Goal: Find specific page/section: Find specific page/section

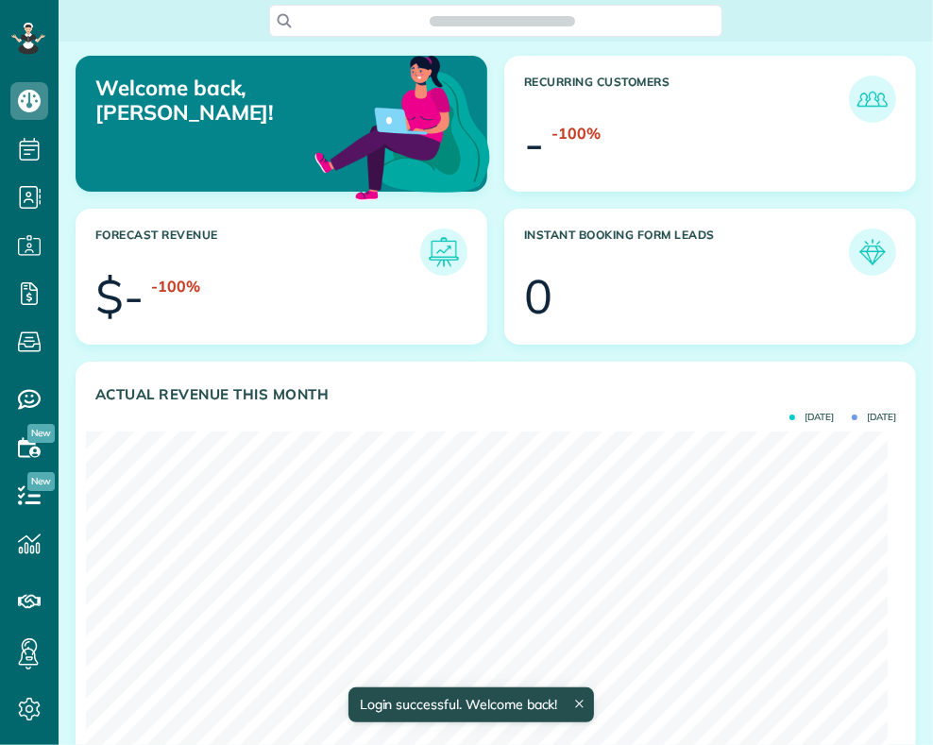
scroll to position [355, 803]
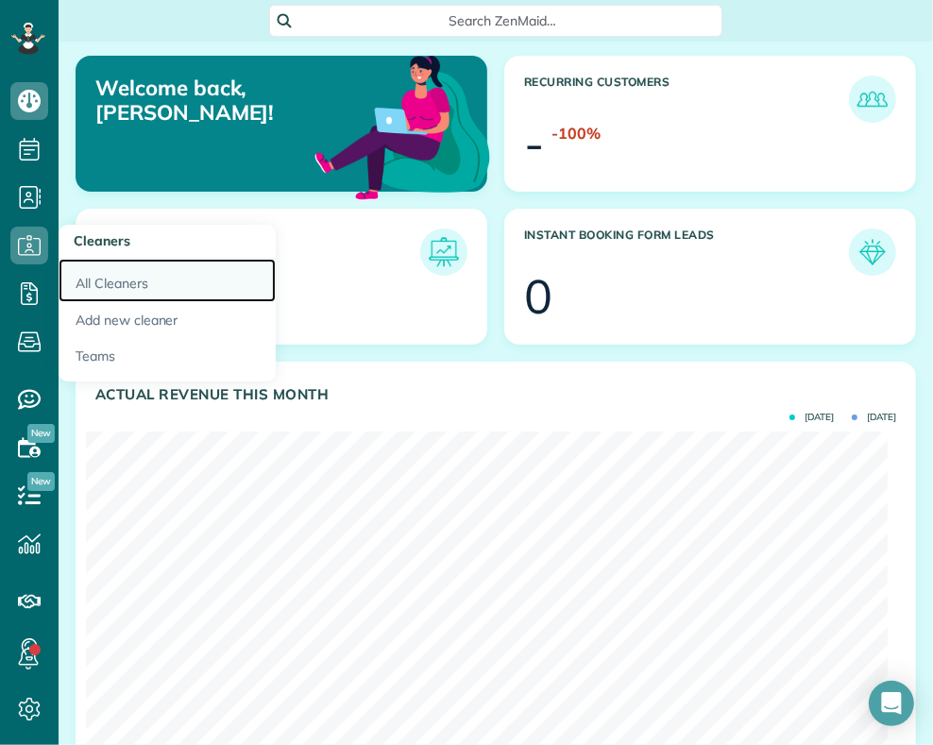
click at [111, 281] on link "All Cleaners" at bounding box center [167, 280] width 217 height 43
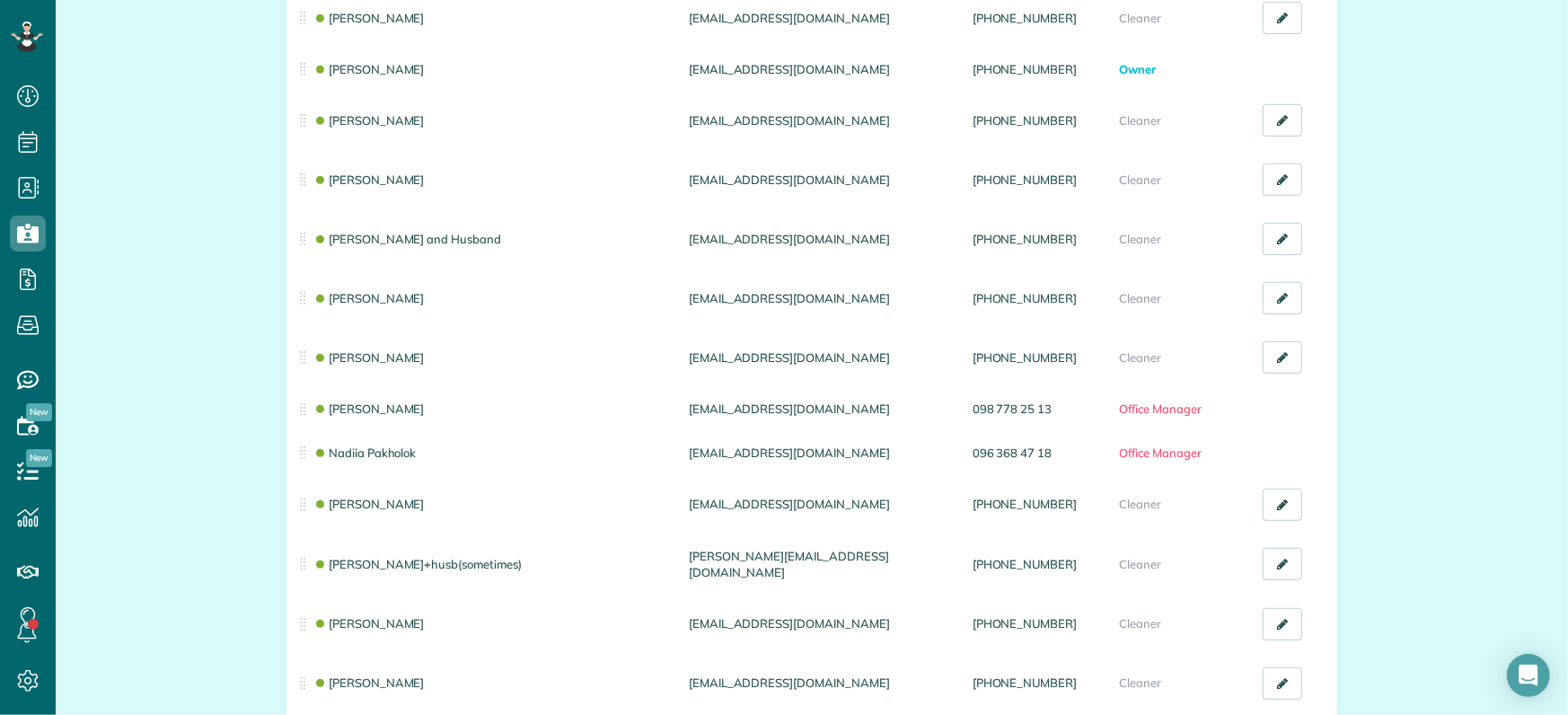
scroll to position [799, 0]
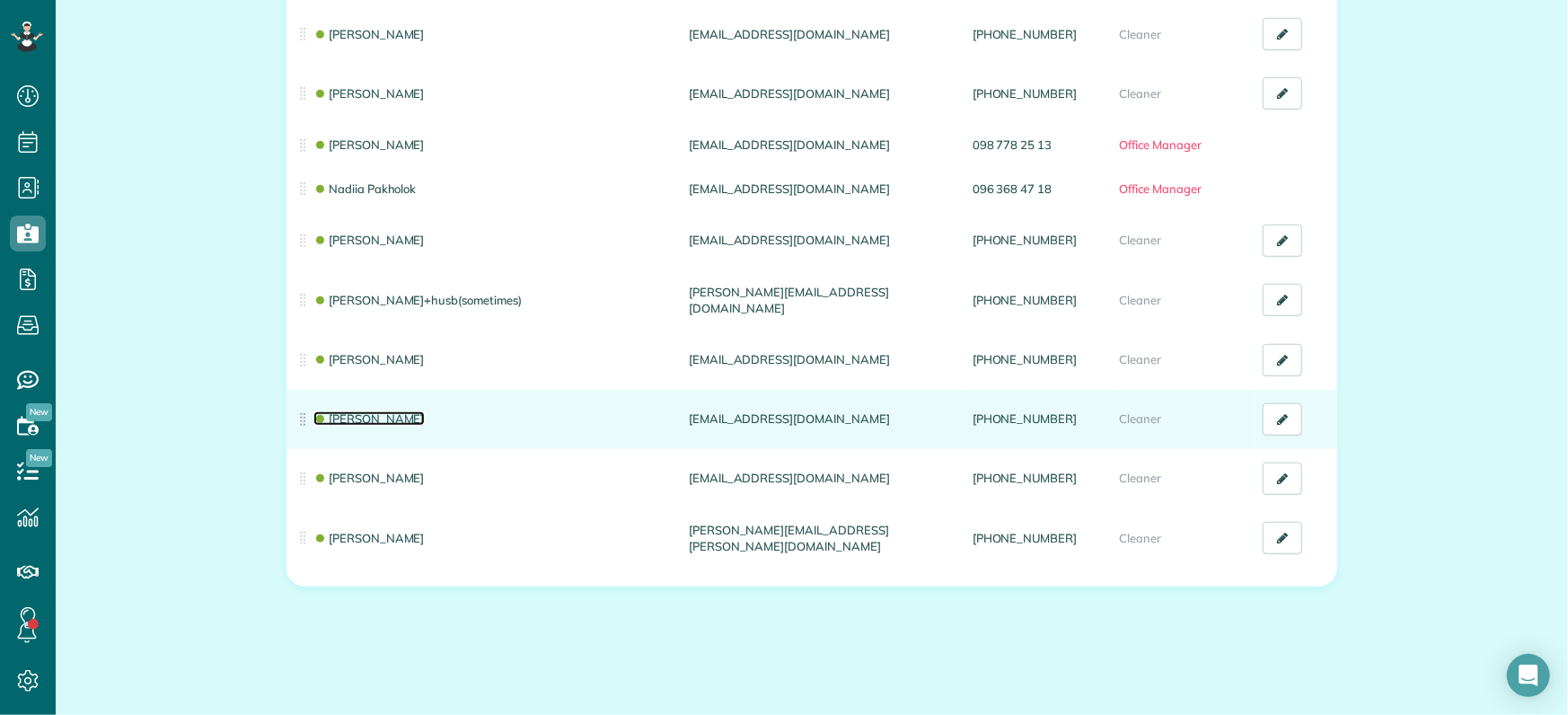
click at [379, 419] on link "[PERSON_NAME]" at bounding box center [369, 418] width 111 height 14
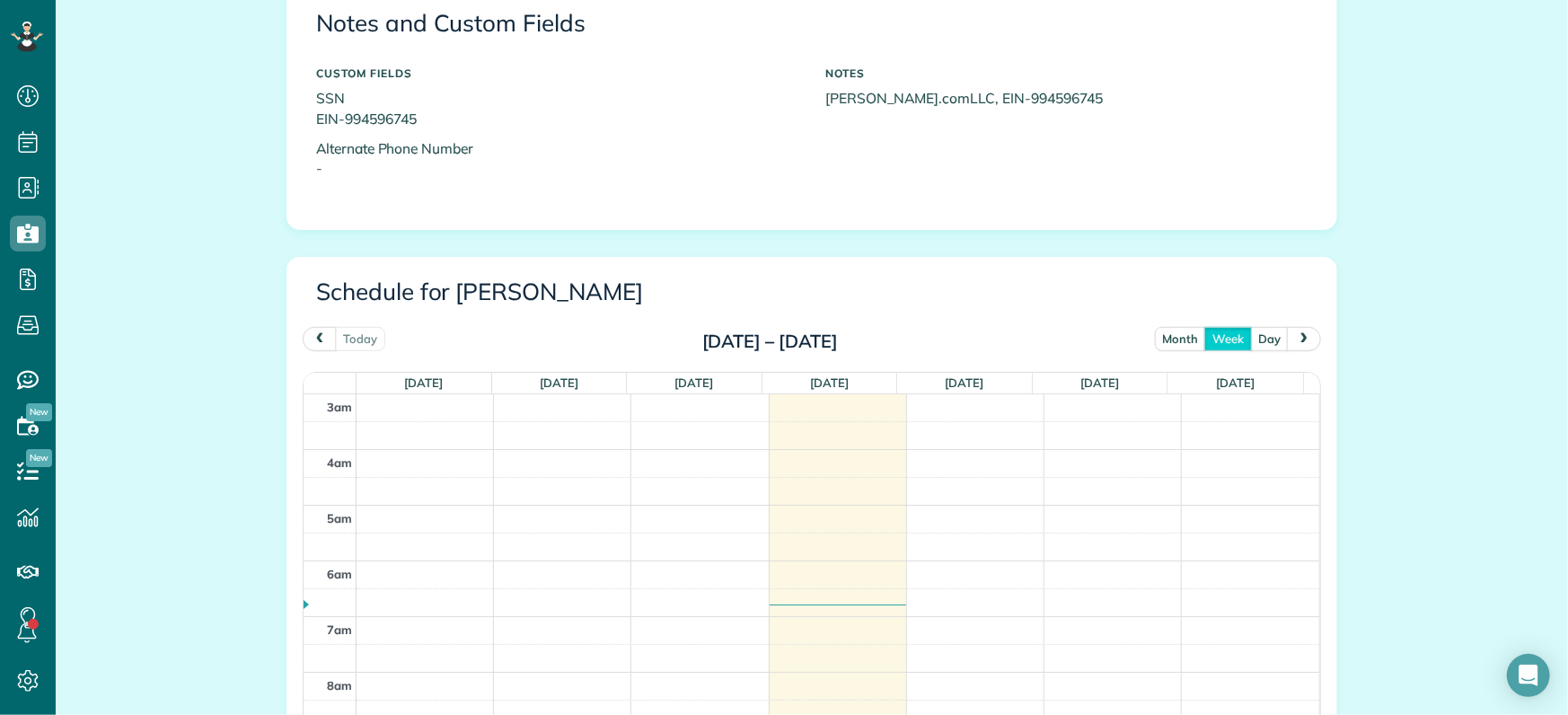
scroll to position [654, 0]
click at [313, 338] on span "prev" at bounding box center [319, 338] width 14 height 11
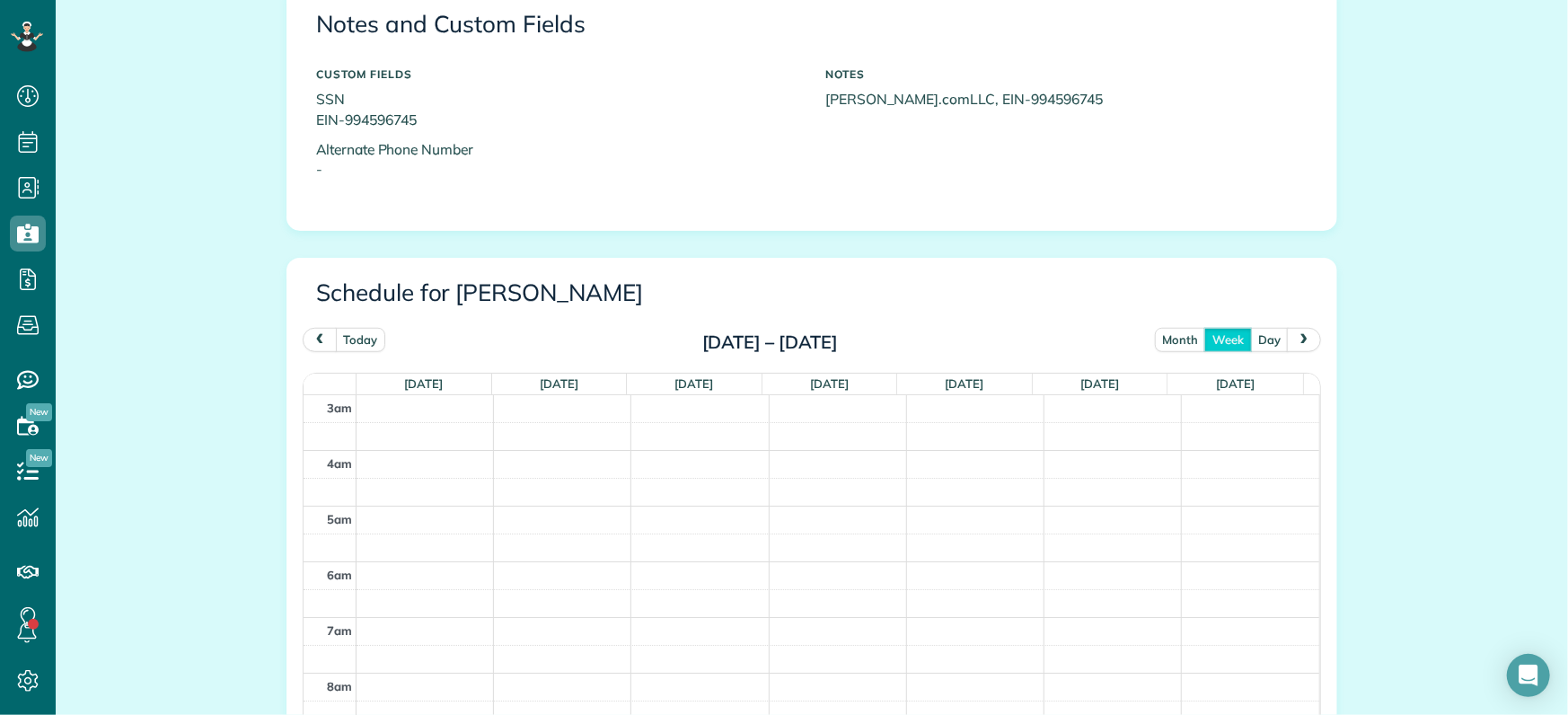
scroll to position [222, 0]
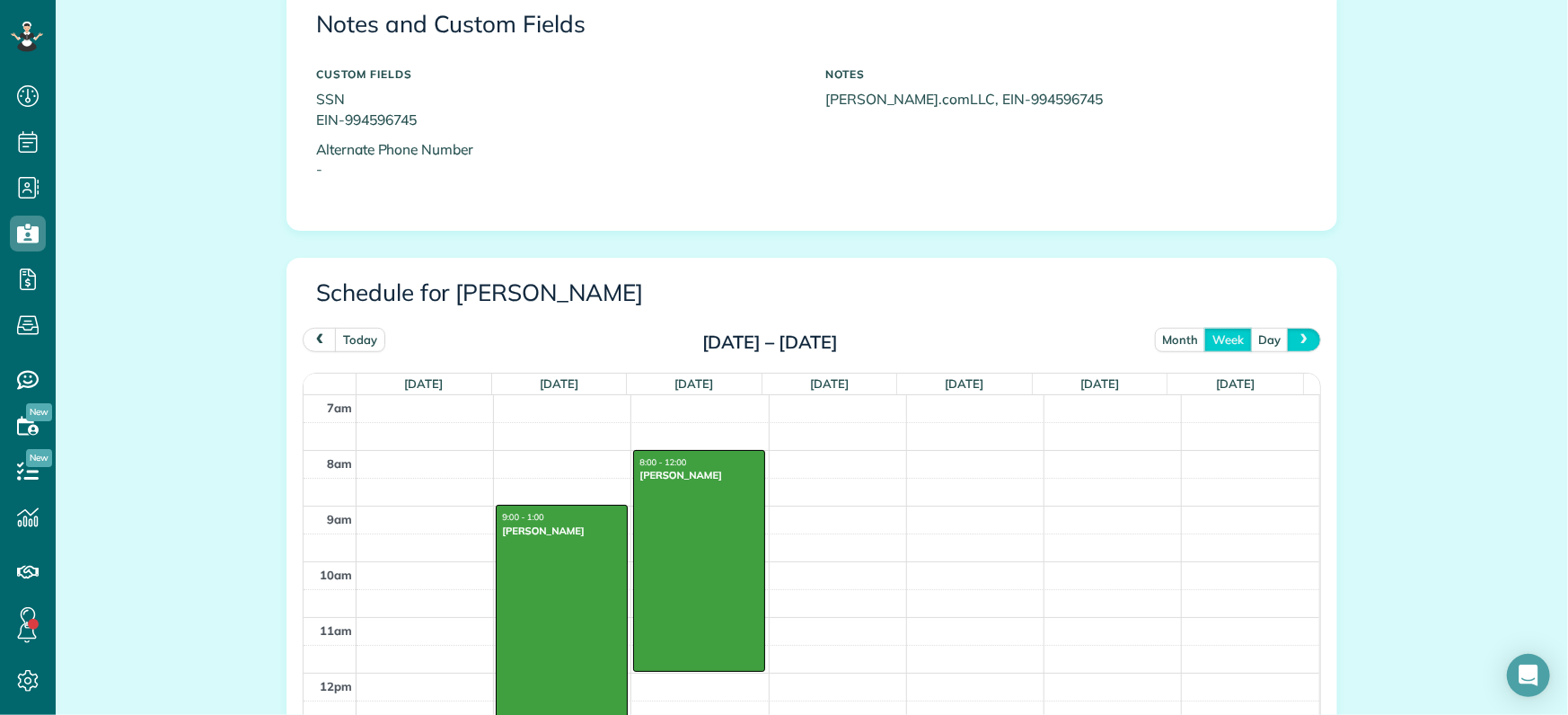
click at [1298, 342] on span "next" at bounding box center [1304, 338] width 14 height 11
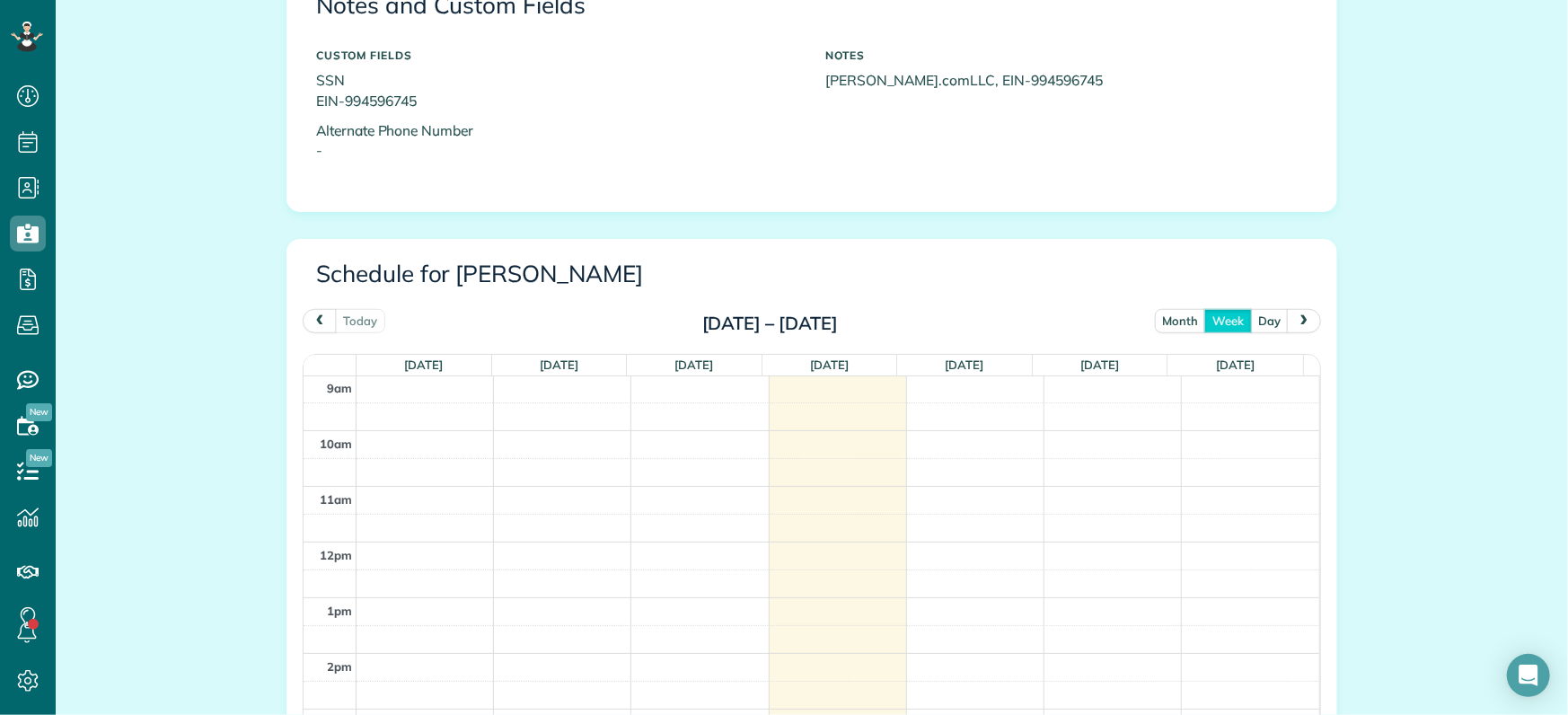
scroll to position [0, 0]
